Goal: Information Seeking & Learning: Learn about a topic

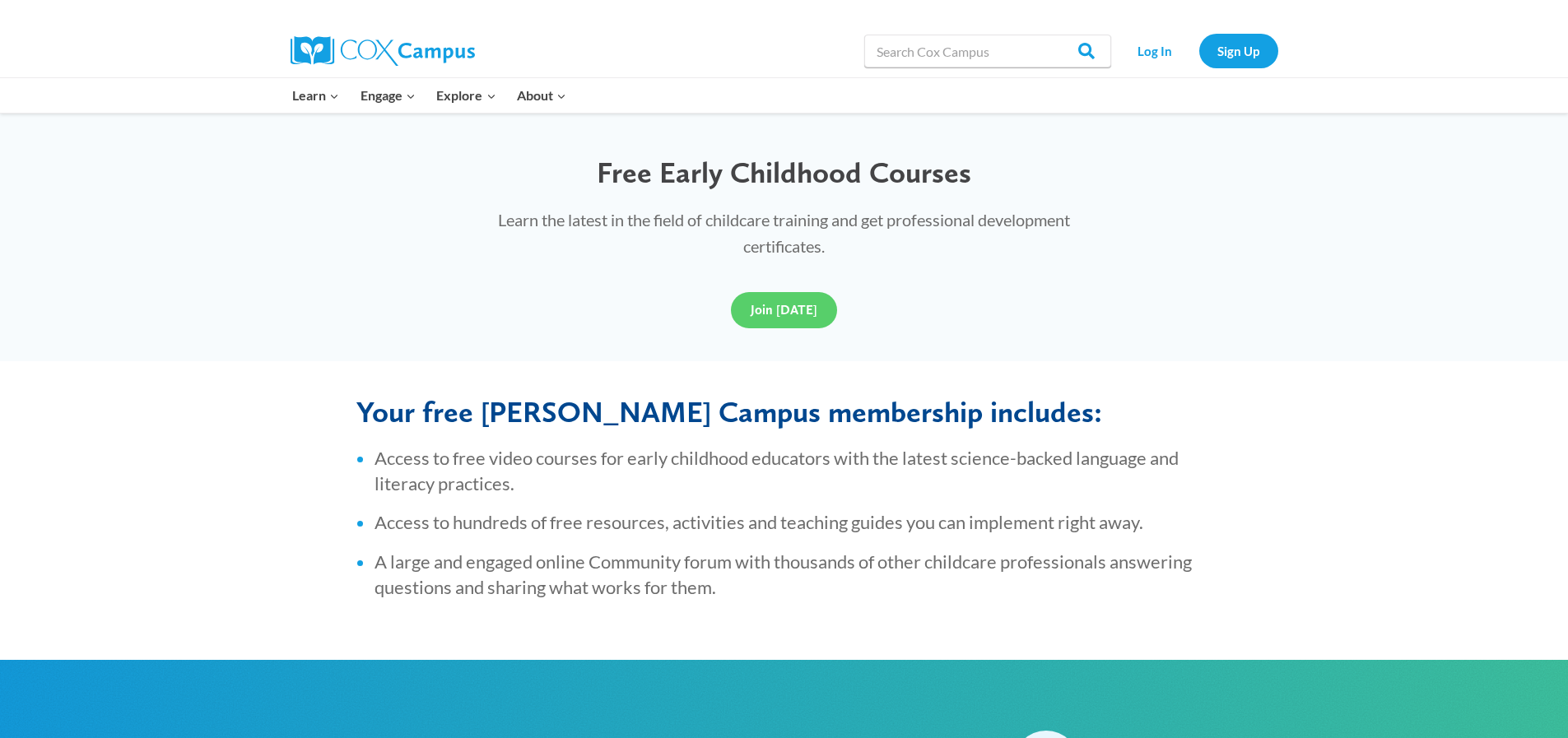
scroll to position [443, 0]
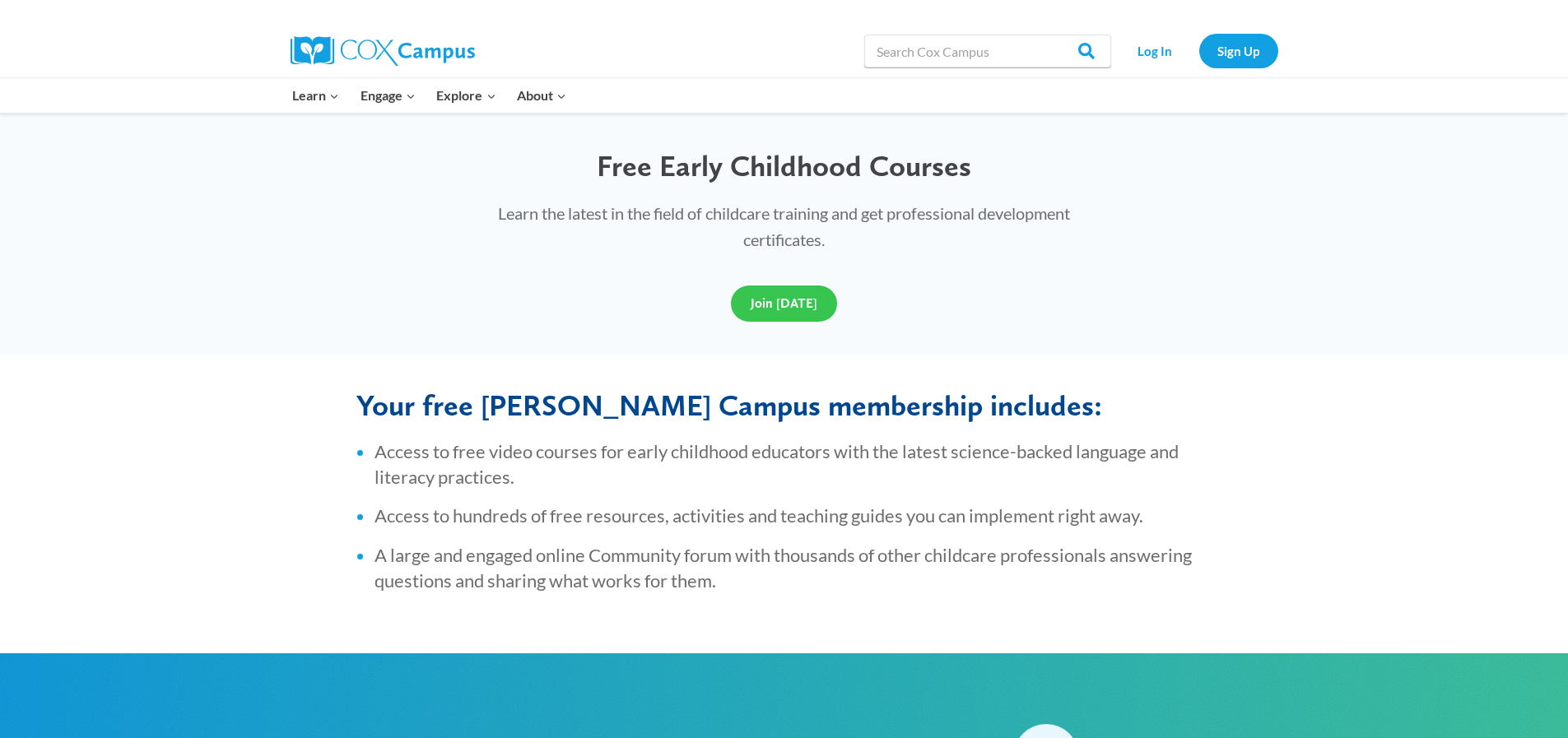
click at [787, 304] on span "Join [DATE]" at bounding box center [784, 304] width 67 height 16
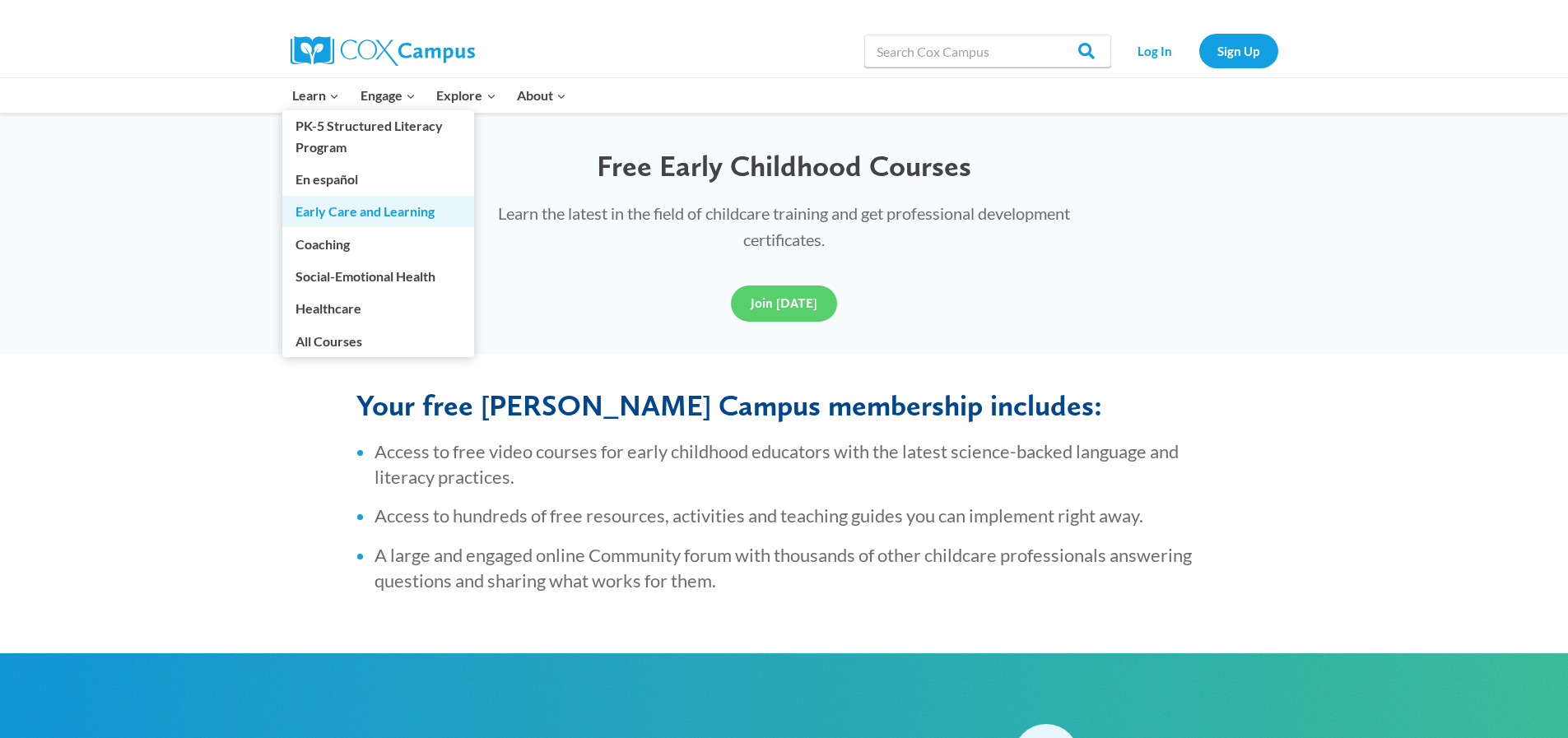
click at [321, 209] on link "Early Care and Learning" at bounding box center [377, 211] width 192 height 31
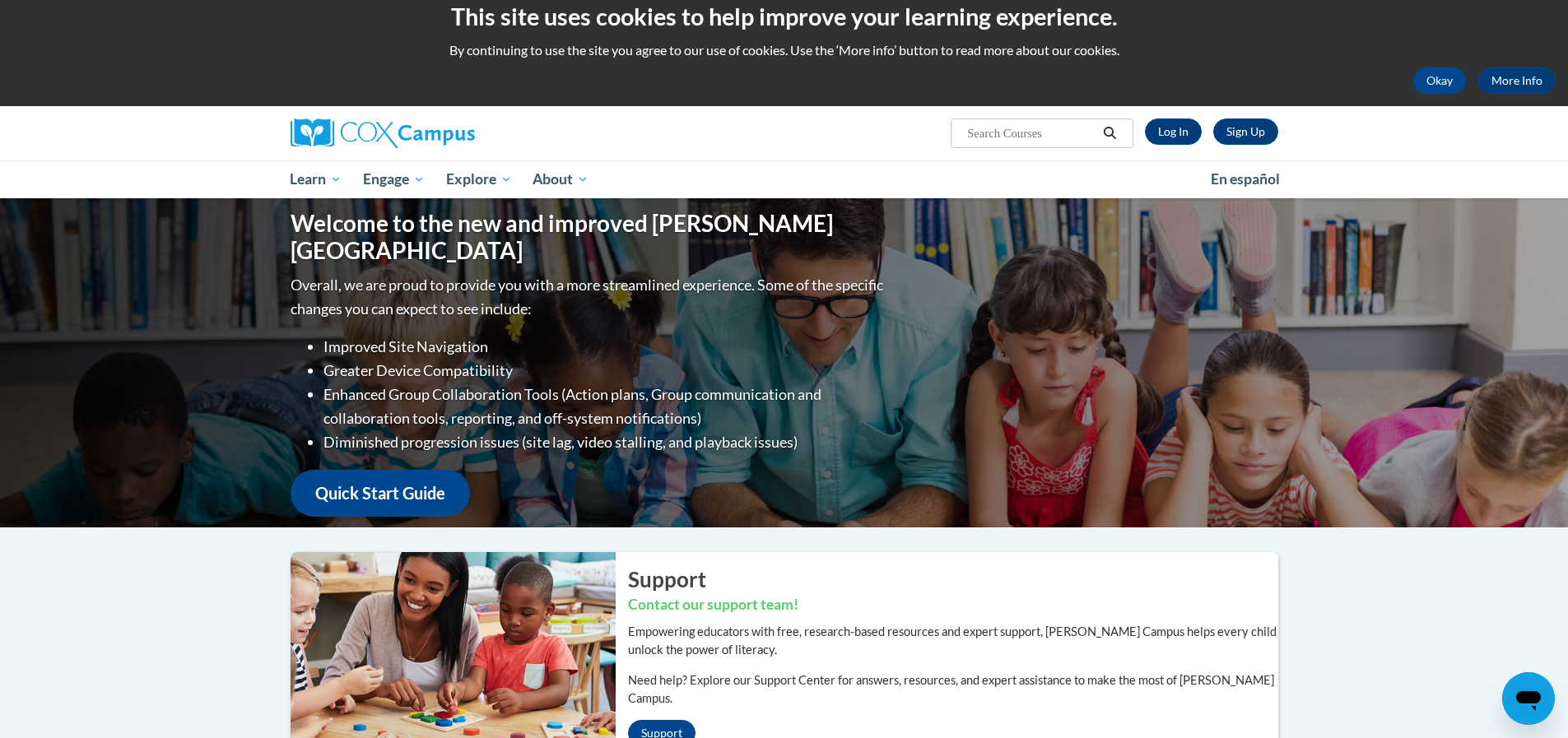
scroll to position [24, 0]
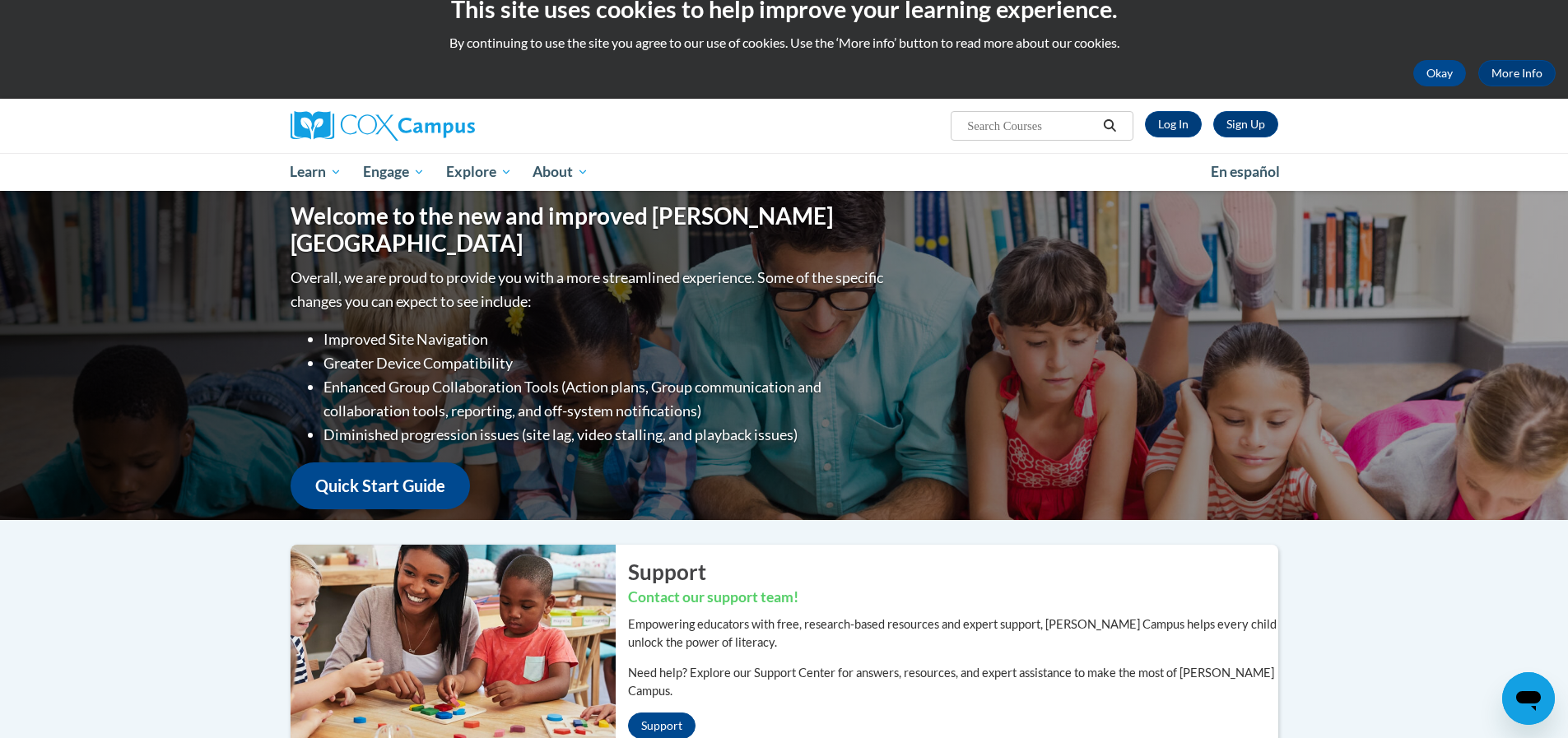
click at [1557, 267] on div "Welcome to the new and improved Cox Campus Overall, we are proud to provide you…" at bounding box center [784, 355] width 1568 height 329
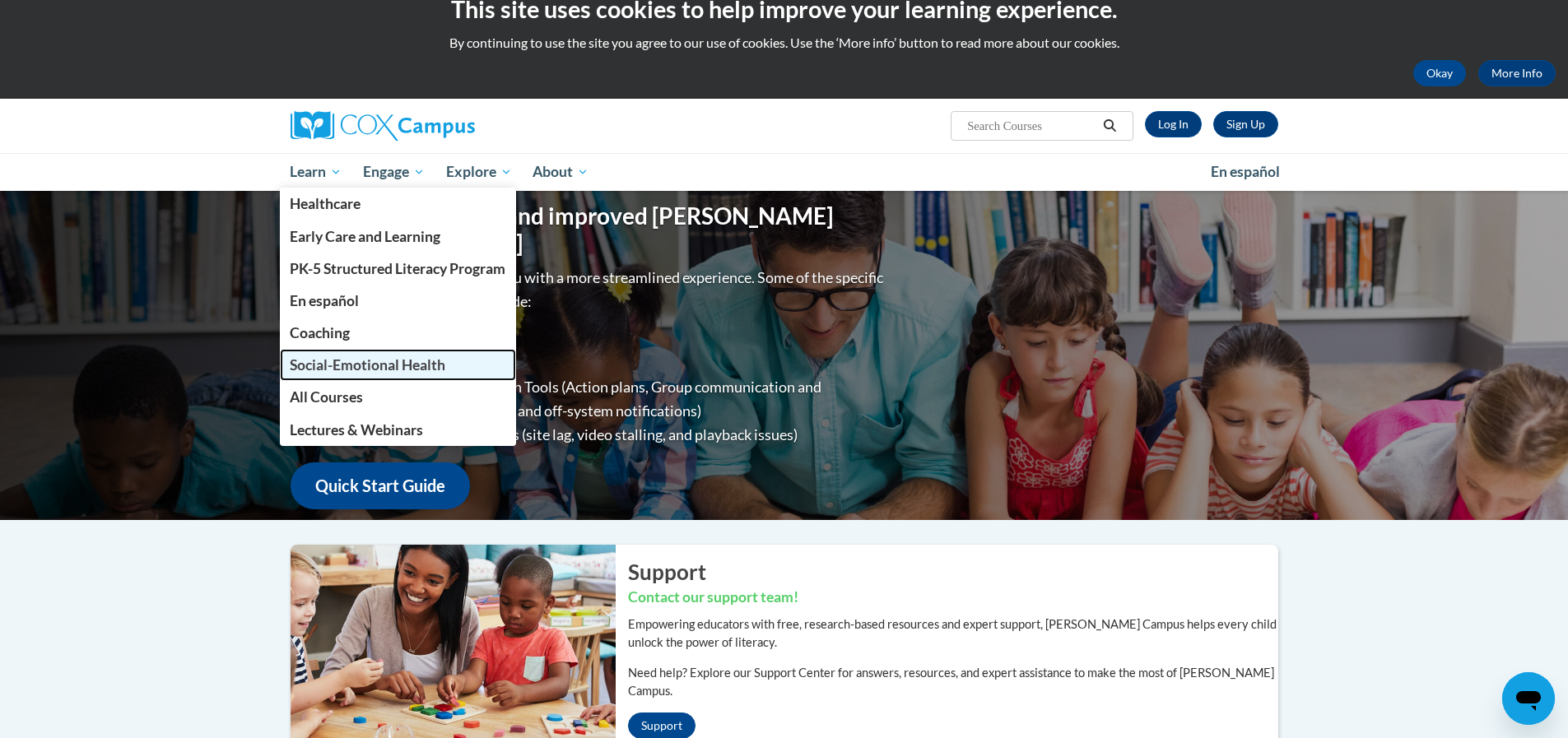
click at [326, 366] on span "Social-Emotional Health" at bounding box center [368, 366] width 155 height 18
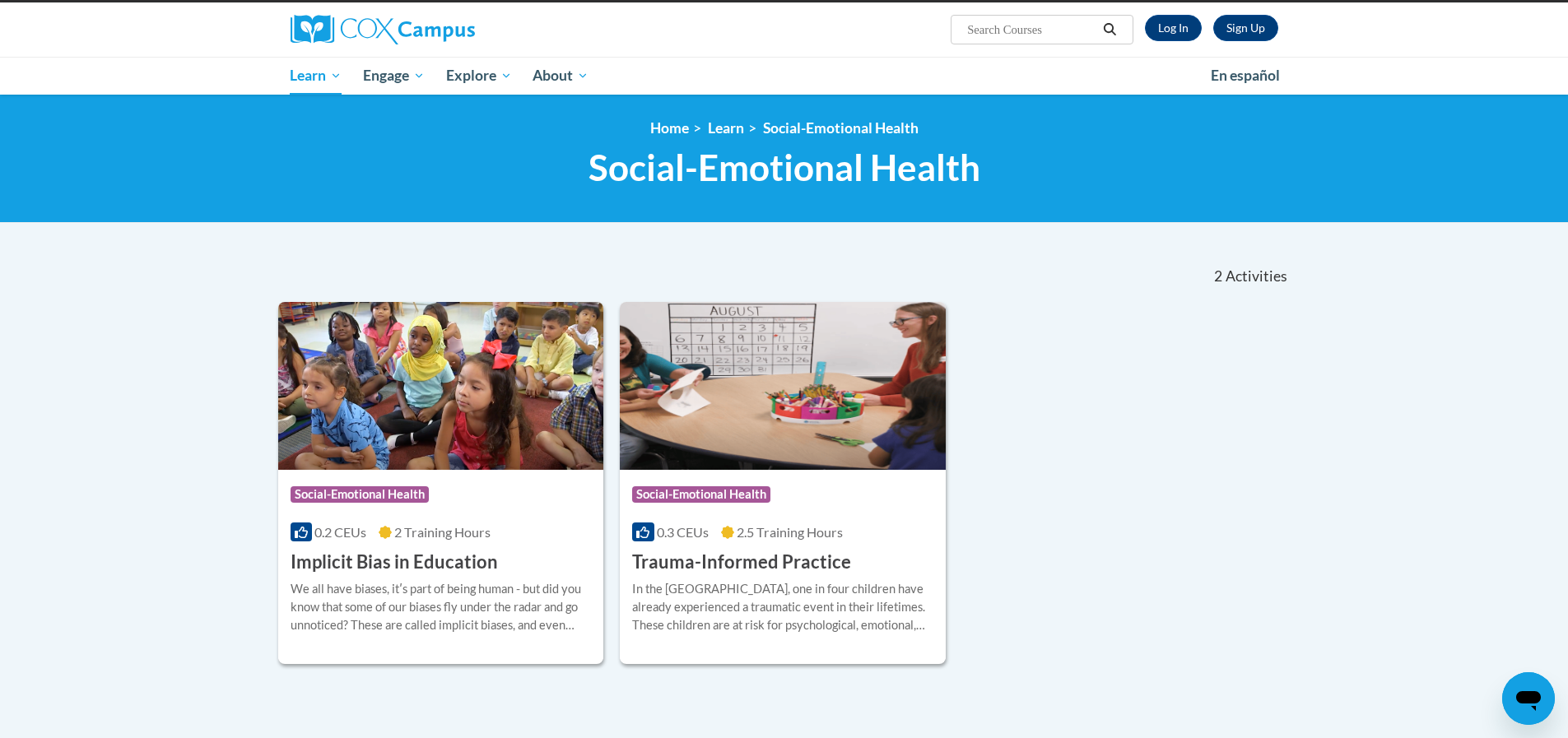
scroll to position [119, 0]
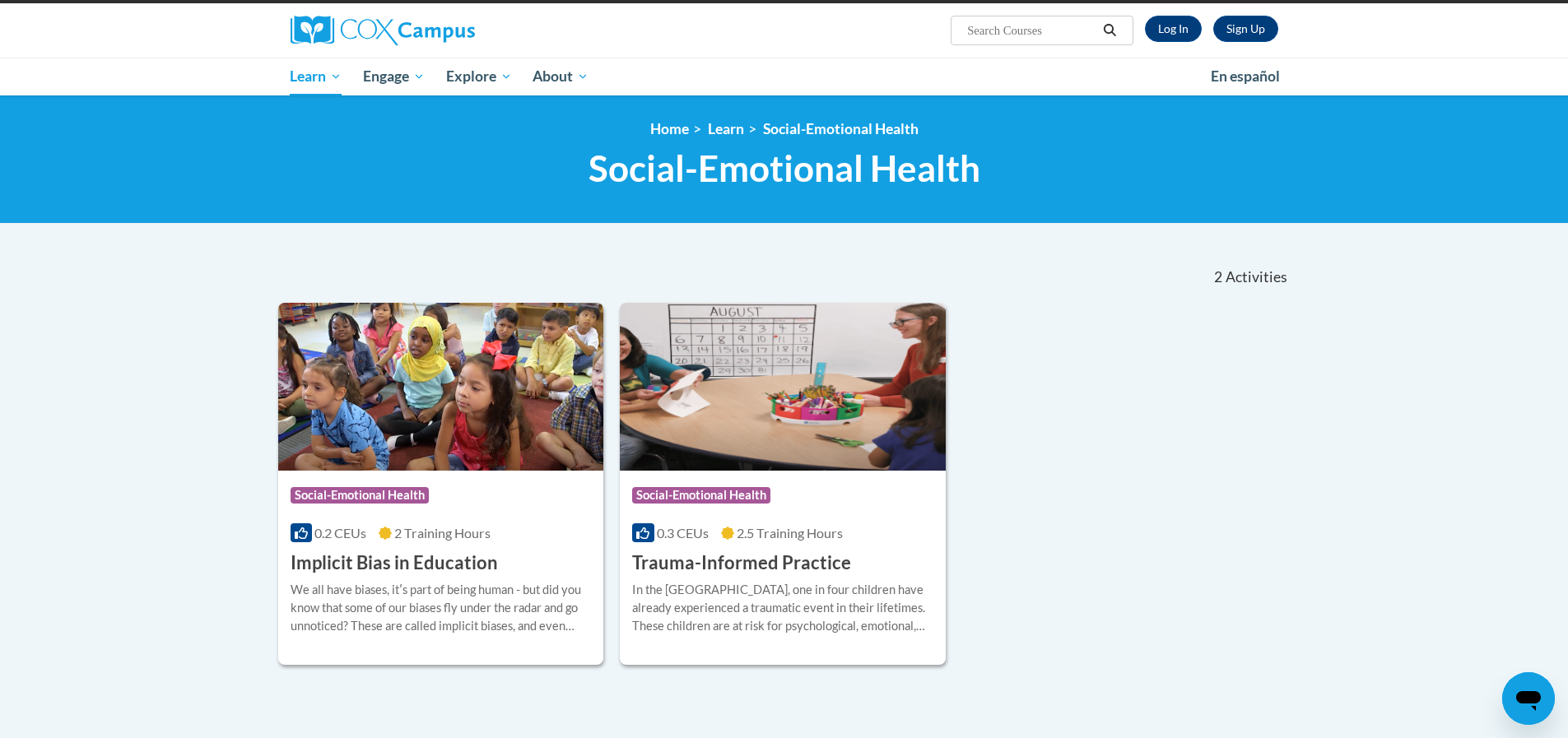
click at [1564, 346] on body "This site uses cookies to help improve your learning experience. By continuing …" at bounding box center [784, 458] width 1568 height 1155
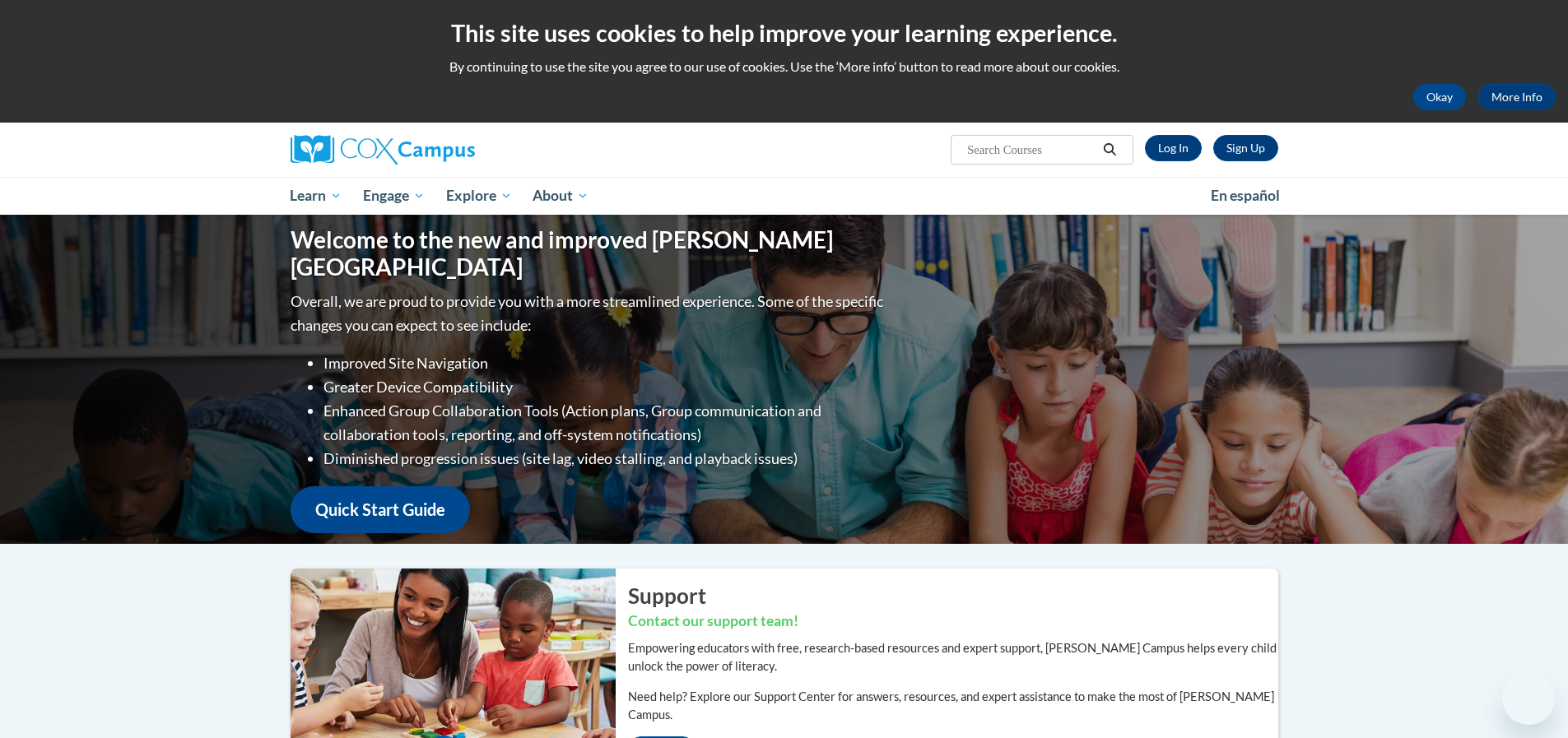
scroll to position [146, 0]
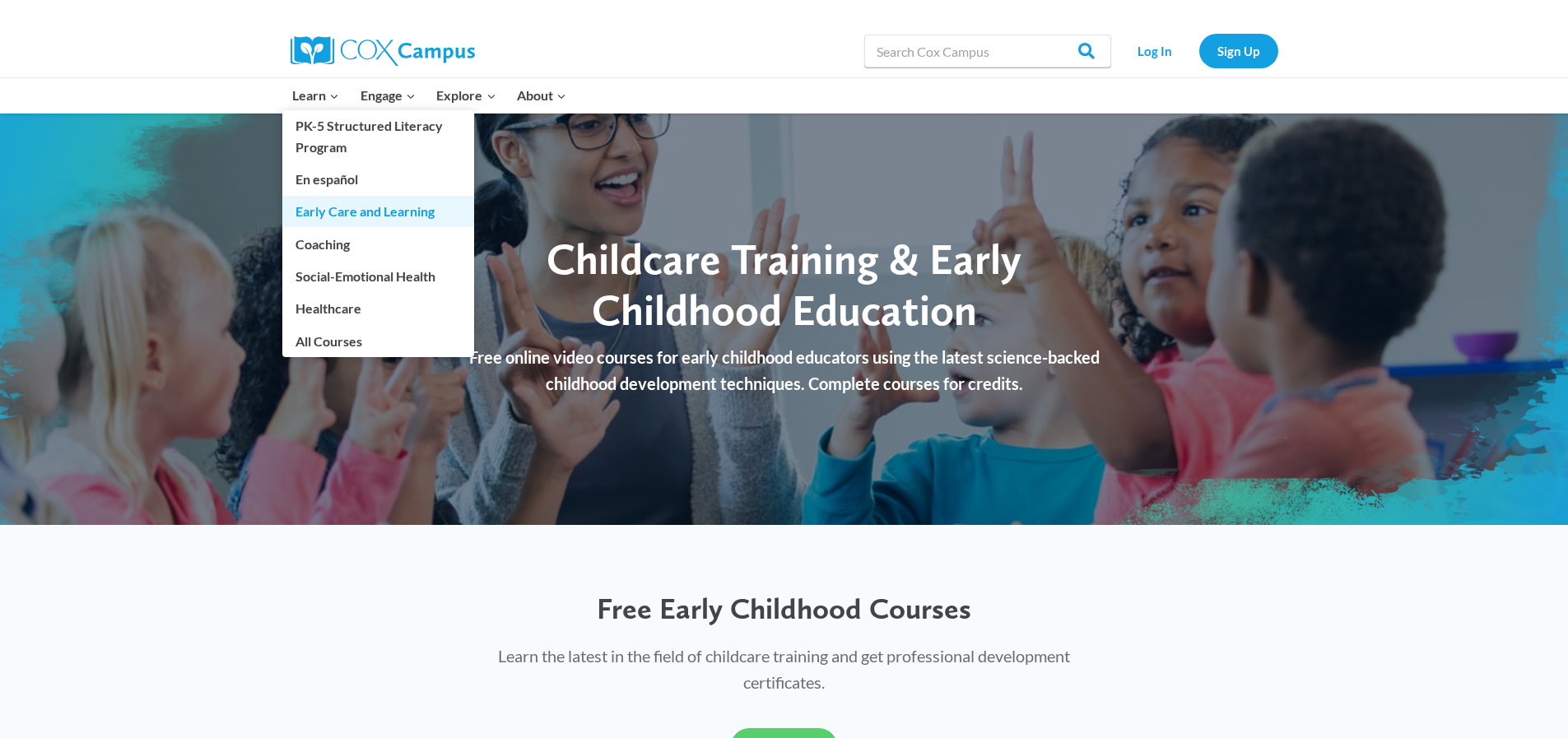
click at [320, 218] on link "Early Care and Learning" at bounding box center [377, 211] width 192 height 31
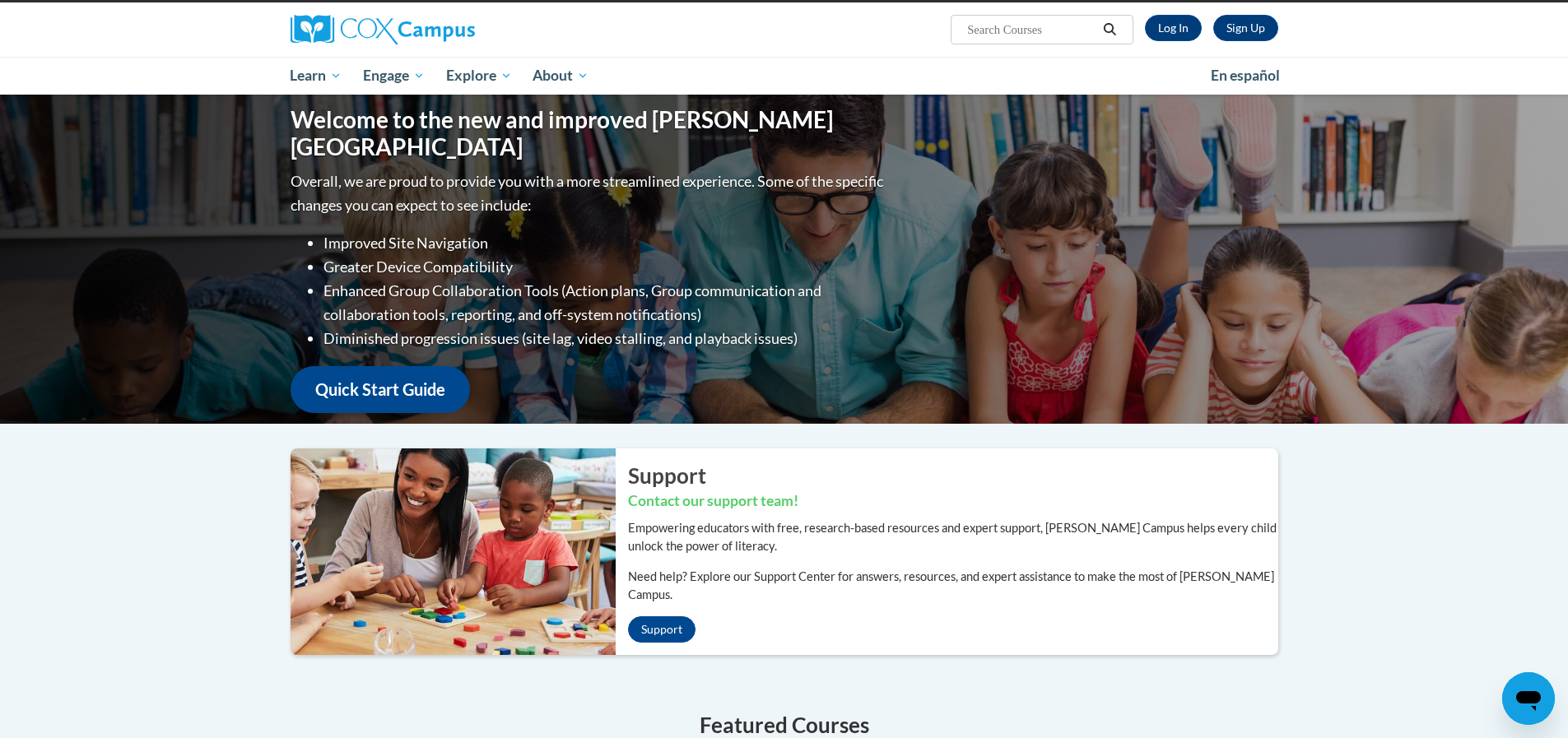
scroll to position [92, 0]
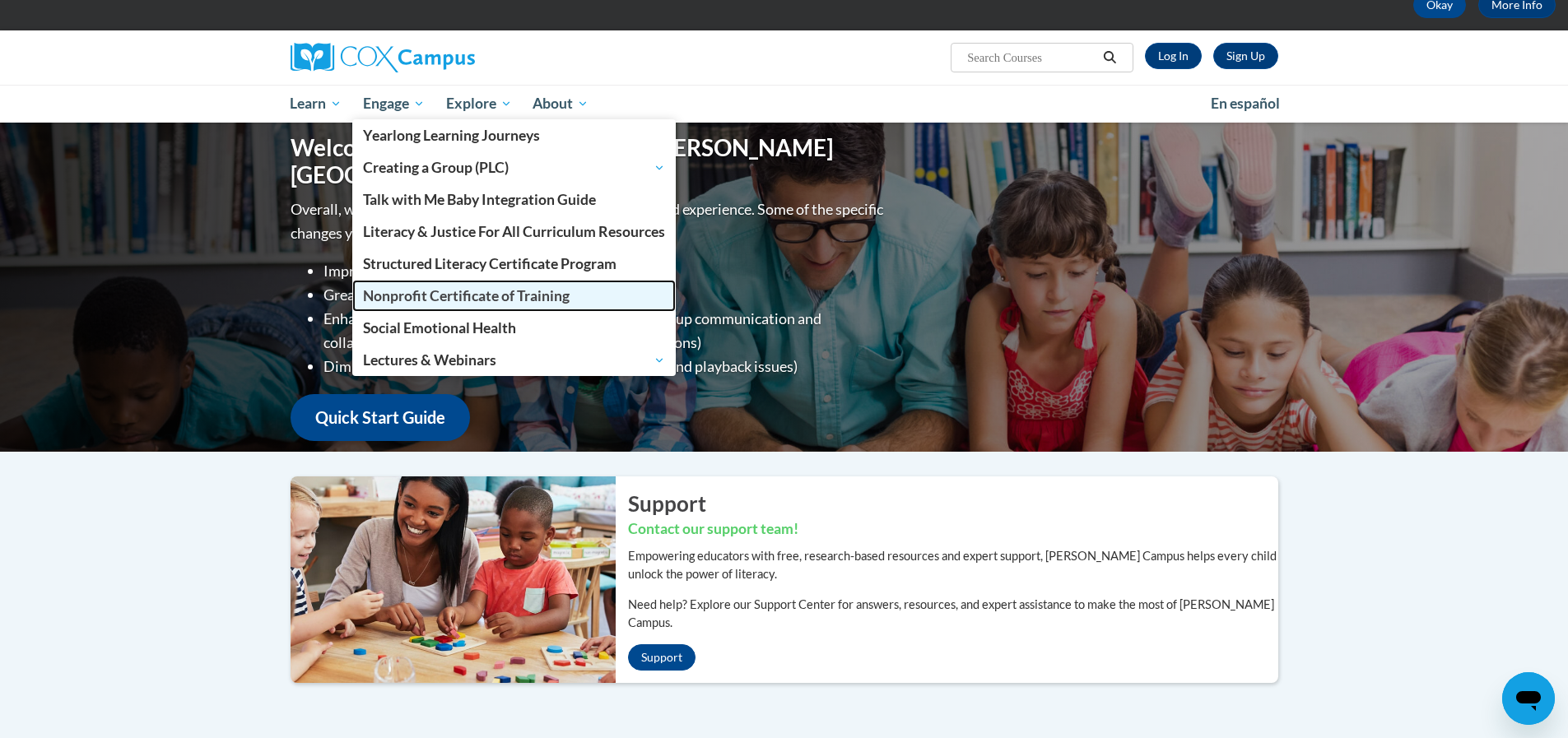
click at [396, 294] on span "Nonprofit Certificate of Training" at bounding box center [466, 296] width 206 height 18
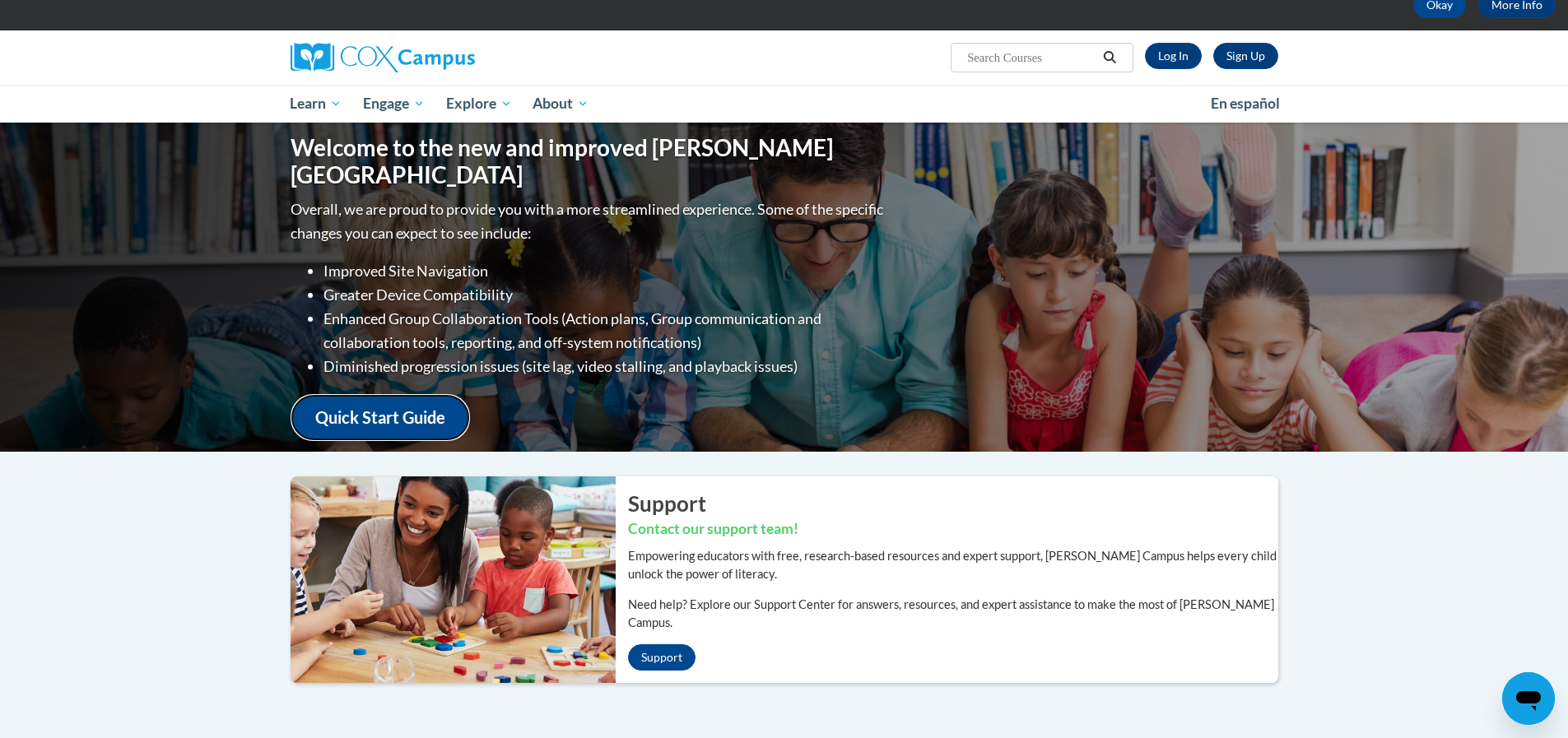
click at [443, 406] on link "Quick Start Guide" at bounding box center [380, 418] width 180 height 47
